Goal: Task Accomplishment & Management: Use online tool/utility

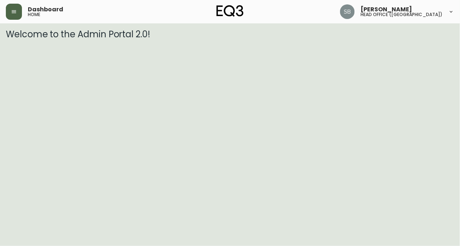
click at [11, 14] on icon "button" at bounding box center [14, 12] width 6 height 6
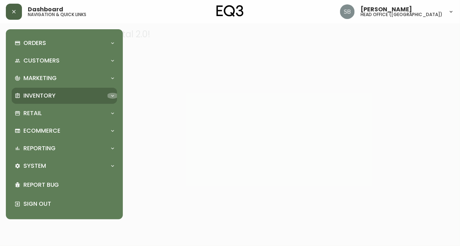
click at [110, 94] on icon at bounding box center [113, 96] width 6 height 6
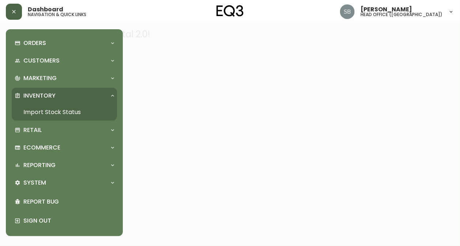
click at [45, 112] on link "Import Stock Status" at bounding box center [64, 112] width 105 height 17
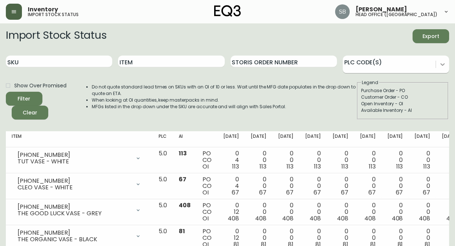
click at [446, 64] on icon at bounding box center [442, 64] width 7 height 7
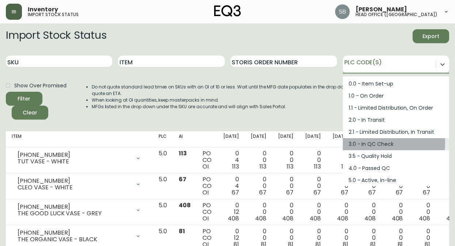
click at [363, 142] on div "3.0 - In QC Check" at bounding box center [396, 144] width 106 height 12
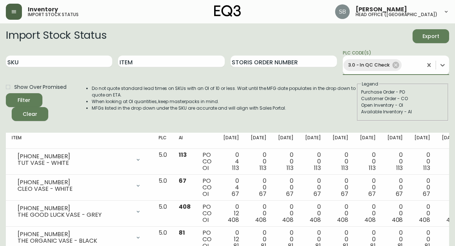
click at [6, 93] on button "Filter" at bounding box center [24, 100] width 37 height 14
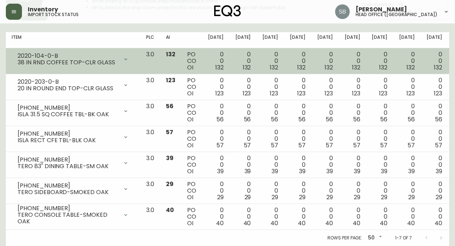
scroll to position [105, 0]
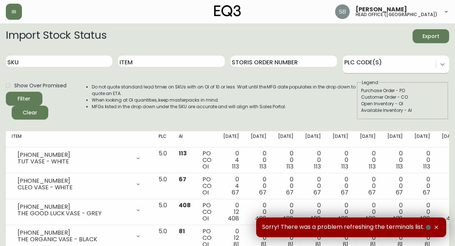
click at [444, 66] on icon at bounding box center [442, 64] width 7 height 7
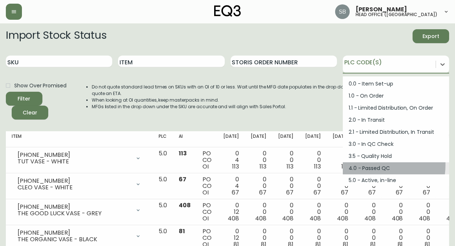
click at [370, 165] on div "4.0 - Passed QC" at bounding box center [396, 168] width 106 height 12
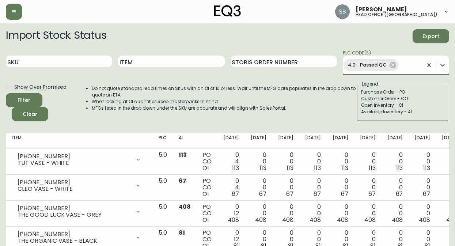
click at [6, 93] on button "Filter" at bounding box center [24, 100] width 37 height 14
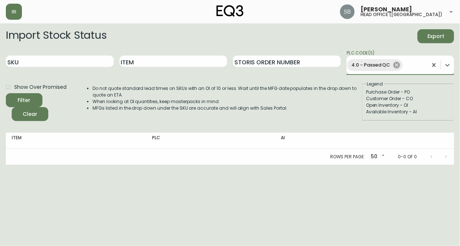
click at [394, 68] on icon at bounding box center [397, 65] width 7 height 7
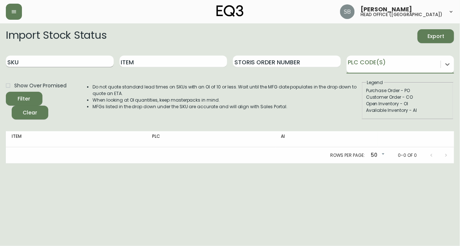
click at [23, 62] on input "SKU" at bounding box center [60, 62] width 108 height 12
click at [6, 92] on button "Filter" at bounding box center [24, 99] width 37 height 14
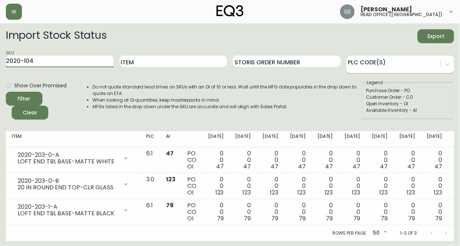
type input "2020-104"
click at [6, 92] on button "Filter" at bounding box center [24, 99] width 37 height 14
